Goal: Task Accomplishment & Management: Use online tool/utility

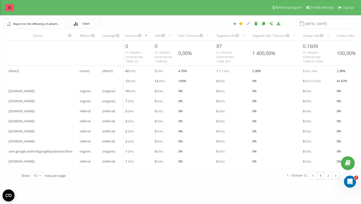
click at [11, 9] on icon at bounding box center [9, 8] width 3 height 4
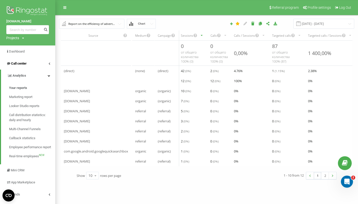
click at [34, 61] on link "Call center" at bounding box center [27, 63] width 55 height 12
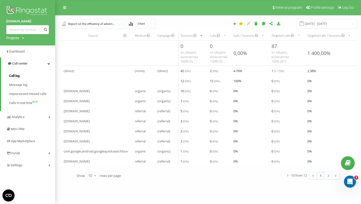
click at [29, 75] on link "Call log" at bounding box center [32, 75] width 46 height 9
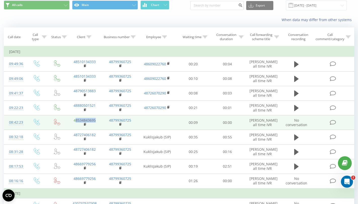
drag, startPoint x: 101, startPoint y: 122, endPoint x: 74, endPoint y: 120, distance: 26.4
click at [74, 120] on td "48534843695" at bounding box center [85, 122] width 36 height 15
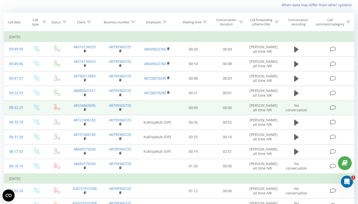
click at [93, 113] on td "48534843695" at bounding box center [85, 107] width 36 height 15
drag, startPoint x: 96, startPoint y: 108, endPoint x: 75, endPoint y: 103, distance: 21.4
click at [75, 103] on td "48534843695" at bounding box center [85, 107] width 36 height 15
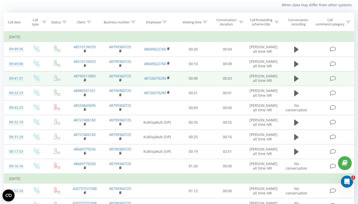
click at [102, 85] on td "48790513883" at bounding box center [85, 78] width 36 height 15
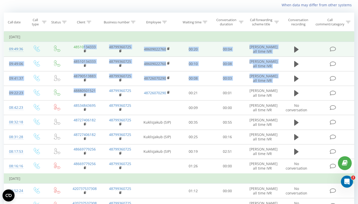
drag, startPoint x: 103, startPoint y: 90, endPoint x: 83, endPoint y: 48, distance: 46.5
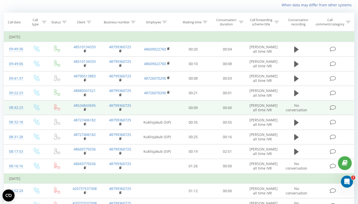
click at [101, 106] on td "48534843695" at bounding box center [85, 107] width 36 height 15
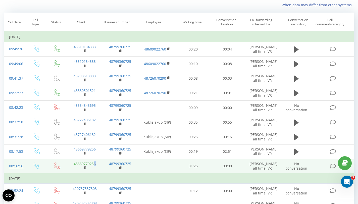
drag, startPoint x: 100, startPoint y: 164, endPoint x: 94, endPoint y: 164, distance: 6.8
click at [94, 164] on td "48669779256" at bounding box center [85, 166] width 36 height 15
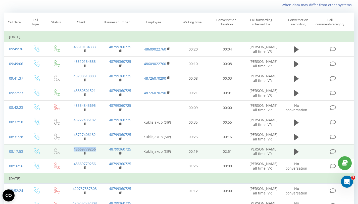
drag, startPoint x: 97, startPoint y: 149, endPoint x: 69, endPoint y: 146, distance: 27.8
click at [69, 146] on td "48669779256" at bounding box center [85, 151] width 36 height 15
click at [68, 156] on td "48669779256" at bounding box center [85, 151] width 36 height 15
click at [56, 152] on icon at bounding box center [57, 151] width 6 height 6
drag, startPoint x: 103, startPoint y: 150, endPoint x: 57, endPoint y: 146, distance: 45.3
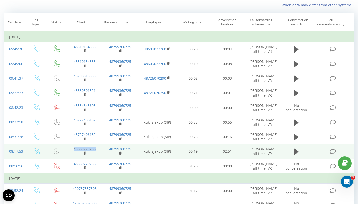
click at [57, 146] on tr "08:17:53 48669779256 48799360725 KuklisJakub (SIP) 00:19 02:51 Jakub all time I…" at bounding box center [179, 151] width 350 height 15
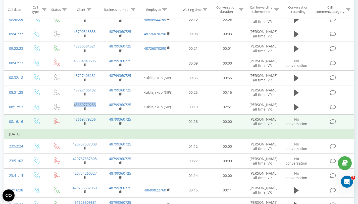
scroll to position [69, 0]
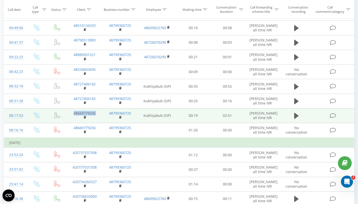
click at [99, 114] on td "48669779256" at bounding box center [85, 115] width 36 height 15
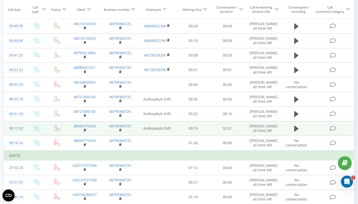
scroll to position [46, 0]
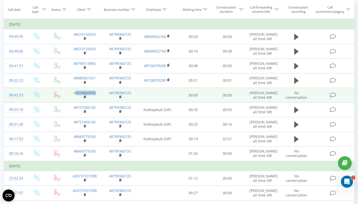
drag, startPoint x: 96, startPoint y: 93, endPoint x: 75, endPoint y: 92, distance: 20.8
click at [75, 92] on td "48534843695" at bounding box center [85, 95] width 36 height 15
click at [100, 91] on td "48534843695" at bounding box center [85, 95] width 36 height 15
drag, startPoint x: 99, startPoint y: 93, endPoint x: 97, endPoint y: 95, distance: 2.7
click at [97, 95] on td "48534843695" at bounding box center [85, 95] width 36 height 15
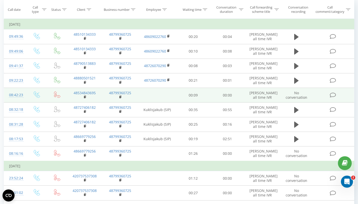
click at [134, 93] on td "48799360725" at bounding box center [120, 95] width 36 height 15
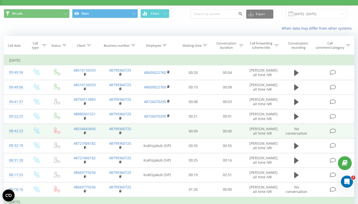
scroll to position [0, 0]
